Goal: Check status

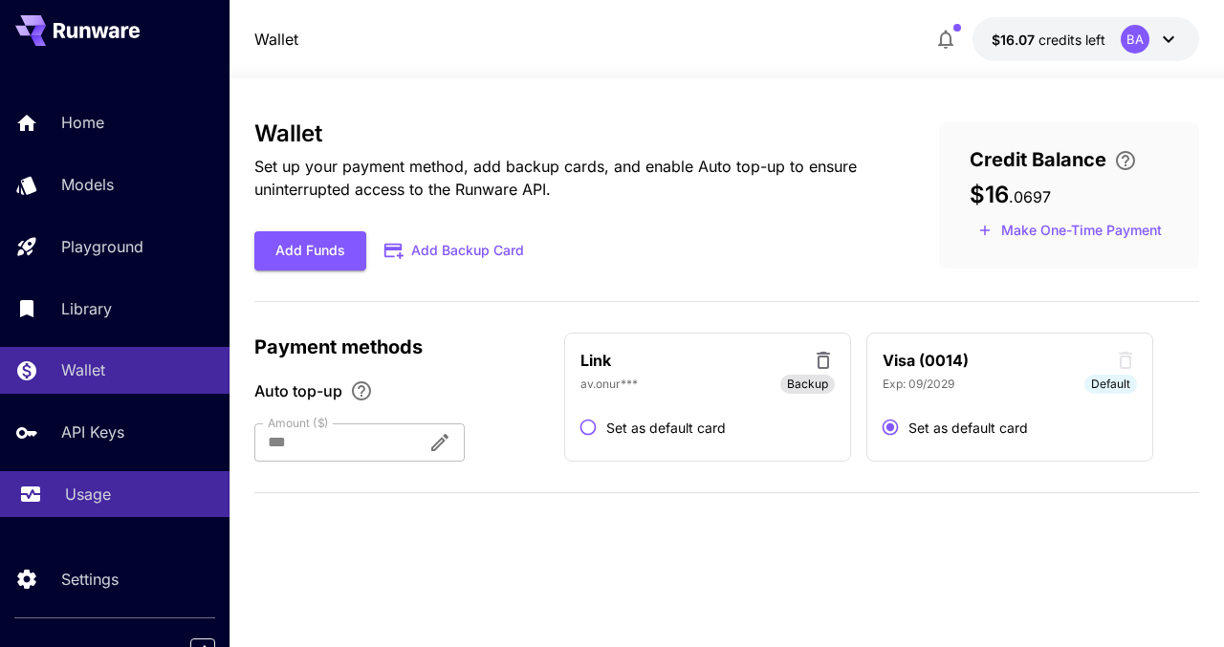
click at [115, 506] on div "Usage" at bounding box center [139, 494] width 149 height 23
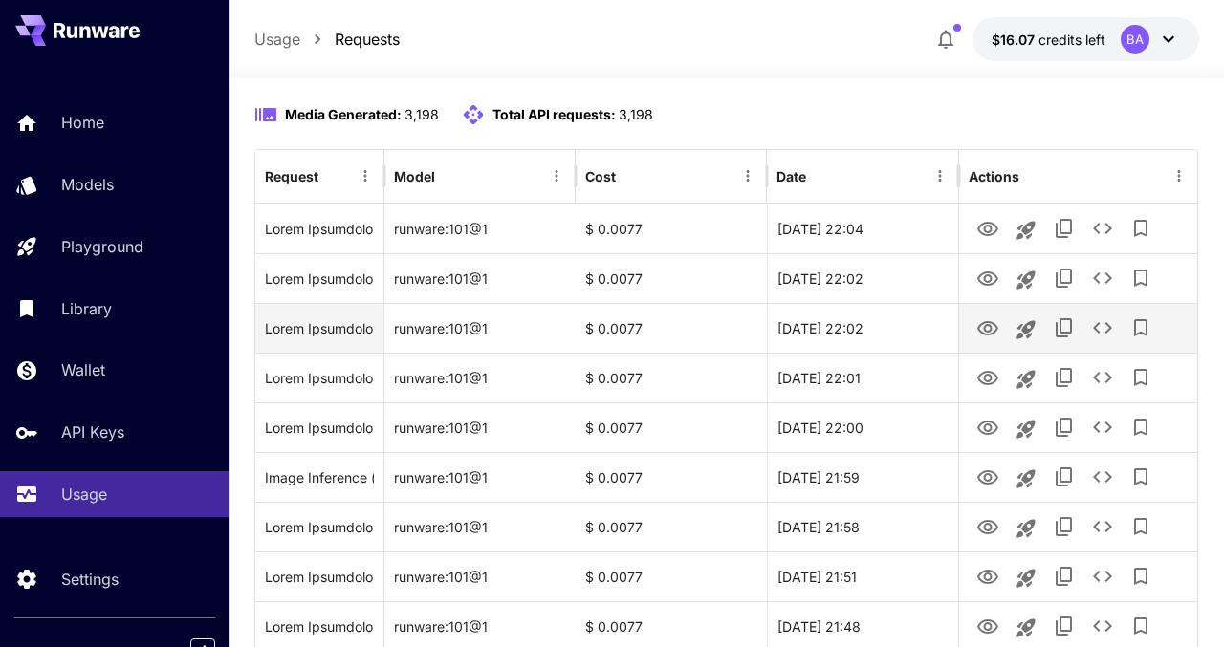
scroll to position [180, 0]
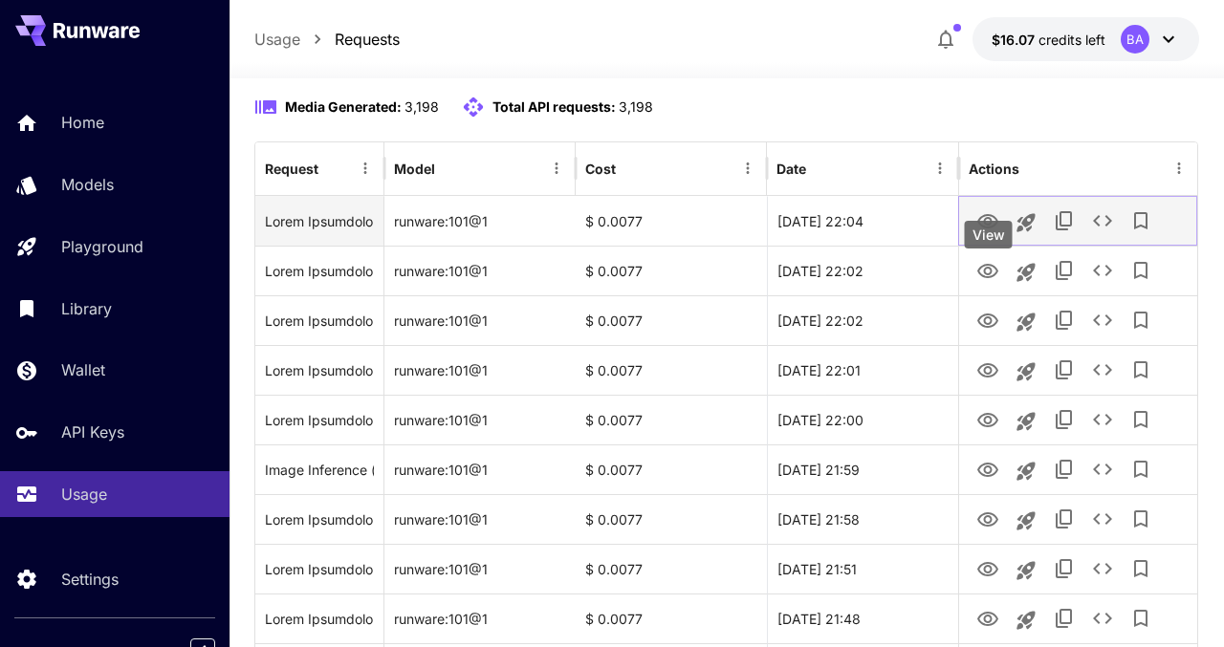
click at [980, 233] on icon "View" at bounding box center [987, 221] width 23 height 23
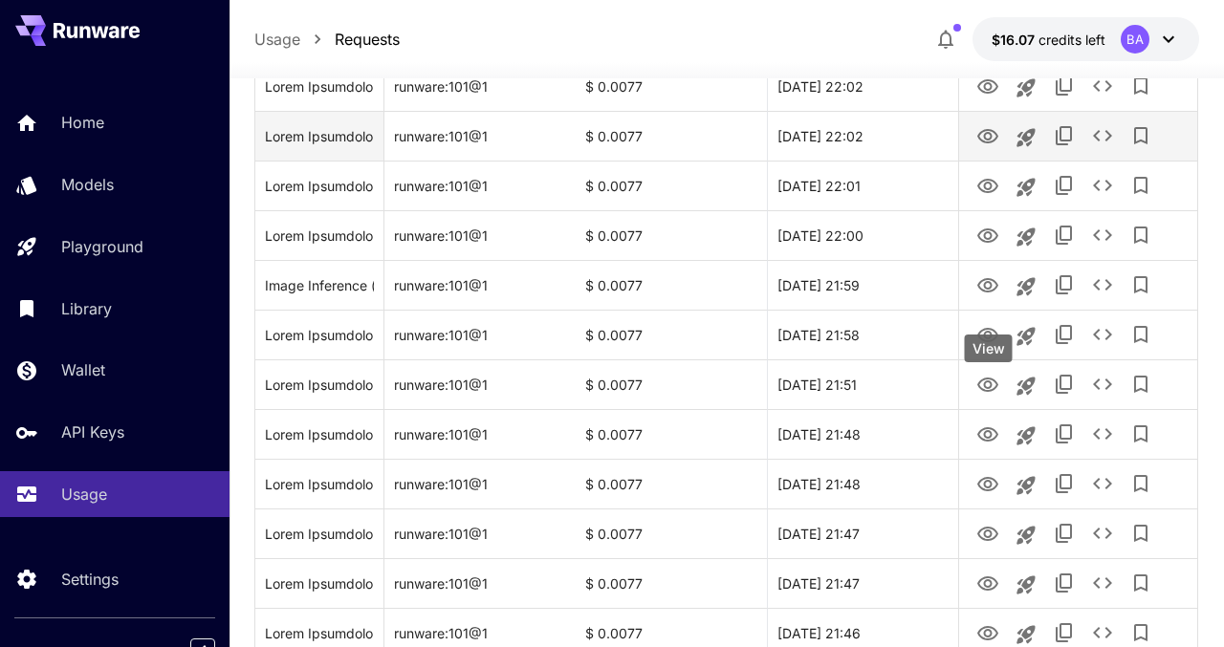
scroll to position [488, 0]
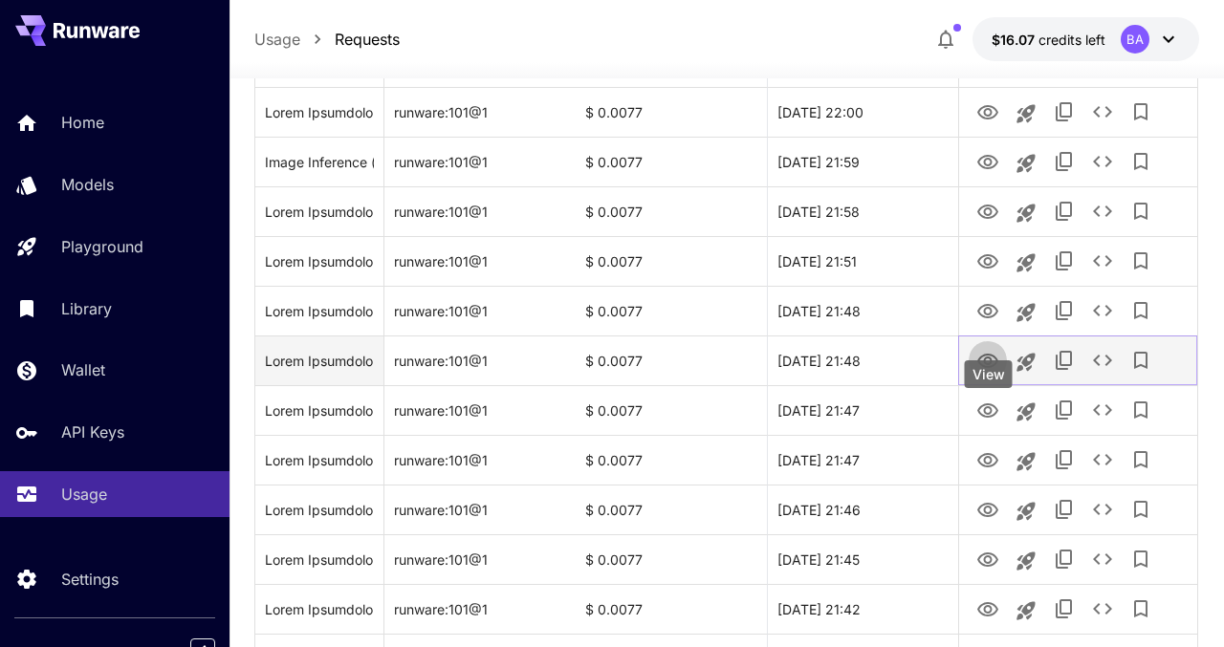
click at [981, 379] on button "View" at bounding box center [987, 359] width 38 height 39
click at [986, 373] on icon "View" at bounding box center [987, 361] width 23 height 23
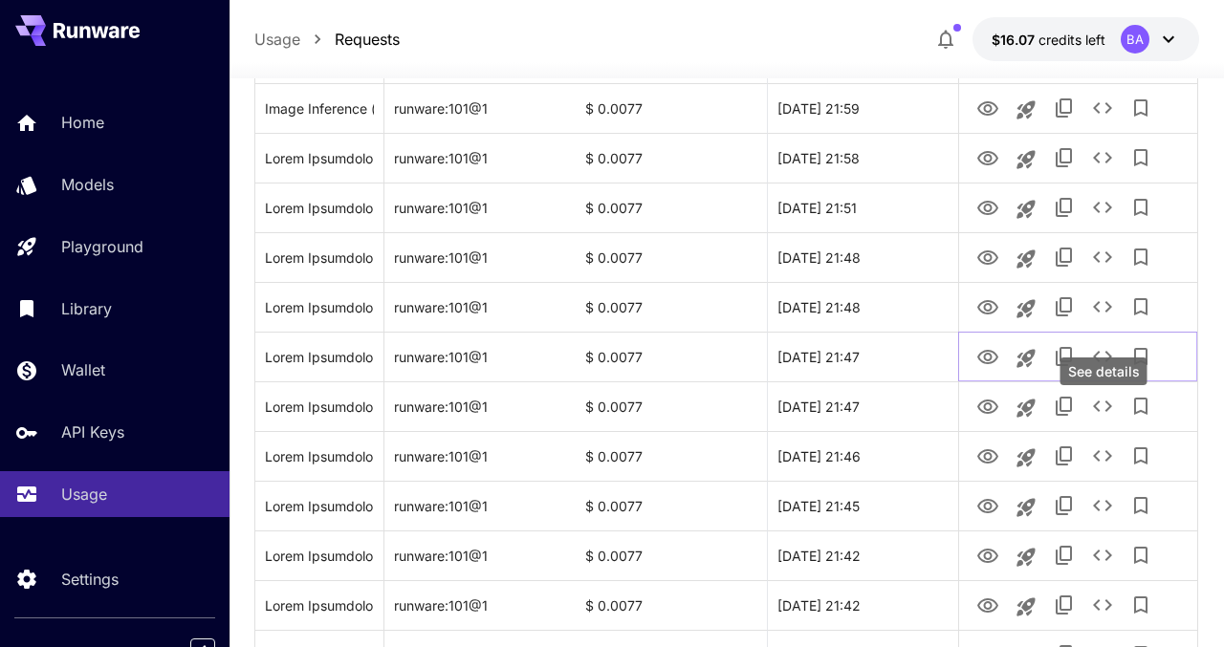
click at [1105, 358] on div "See details" at bounding box center [1103, 372] width 87 height 28
click at [1100, 368] on icon "See details" at bounding box center [1102, 356] width 23 height 23
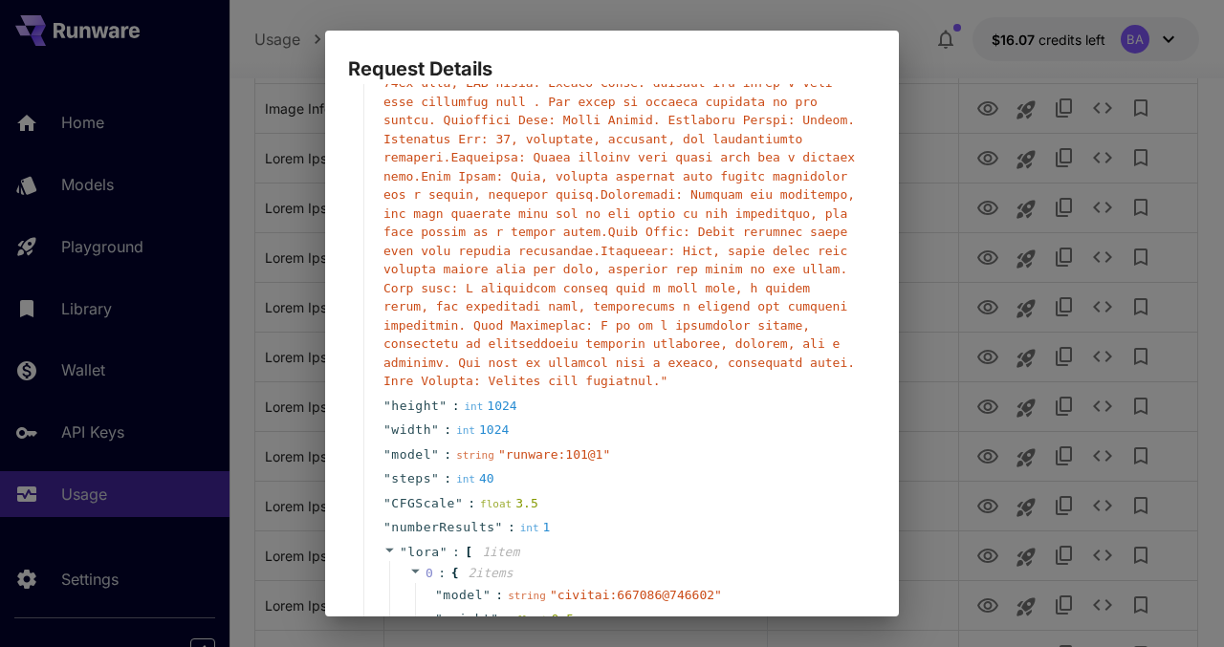
scroll to position [411, 0]
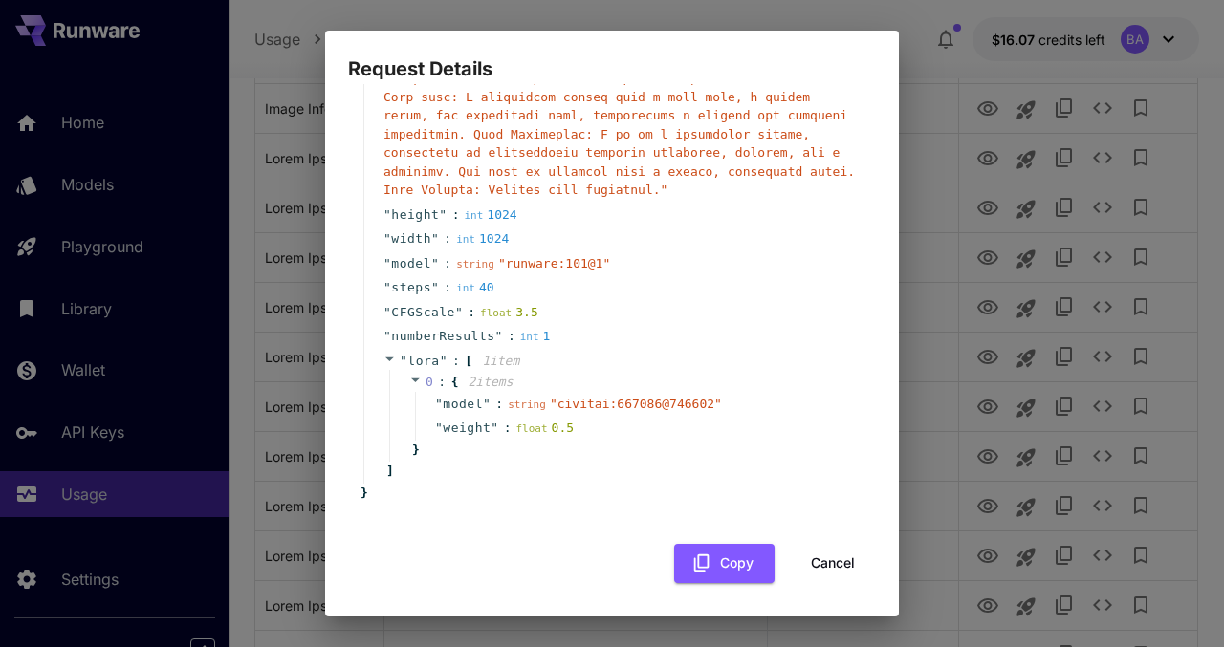
click at [960, 390] on div "Request Details { 12 item s " taskType " : string " imageInference " " taskUUID…" at bounding box center [612, 323] width 1224 height 647
click at [966, 35] on div "Request Details { 12 item s " taskType " : string " imageInference " " taskUUID…" at bounding box center [612, 323] width 1224 height 647
click at [1075, 358] on div "Request Details { 12 item s " taskType " : string " imageInference " " taskUUID…" at bounding box center [612, 323] width 1224 height 647
click at [860, 564] on button "Cancel" at bounding box center [833, 563] width 86 height 39
